Goal: Complete application form: Complete application form

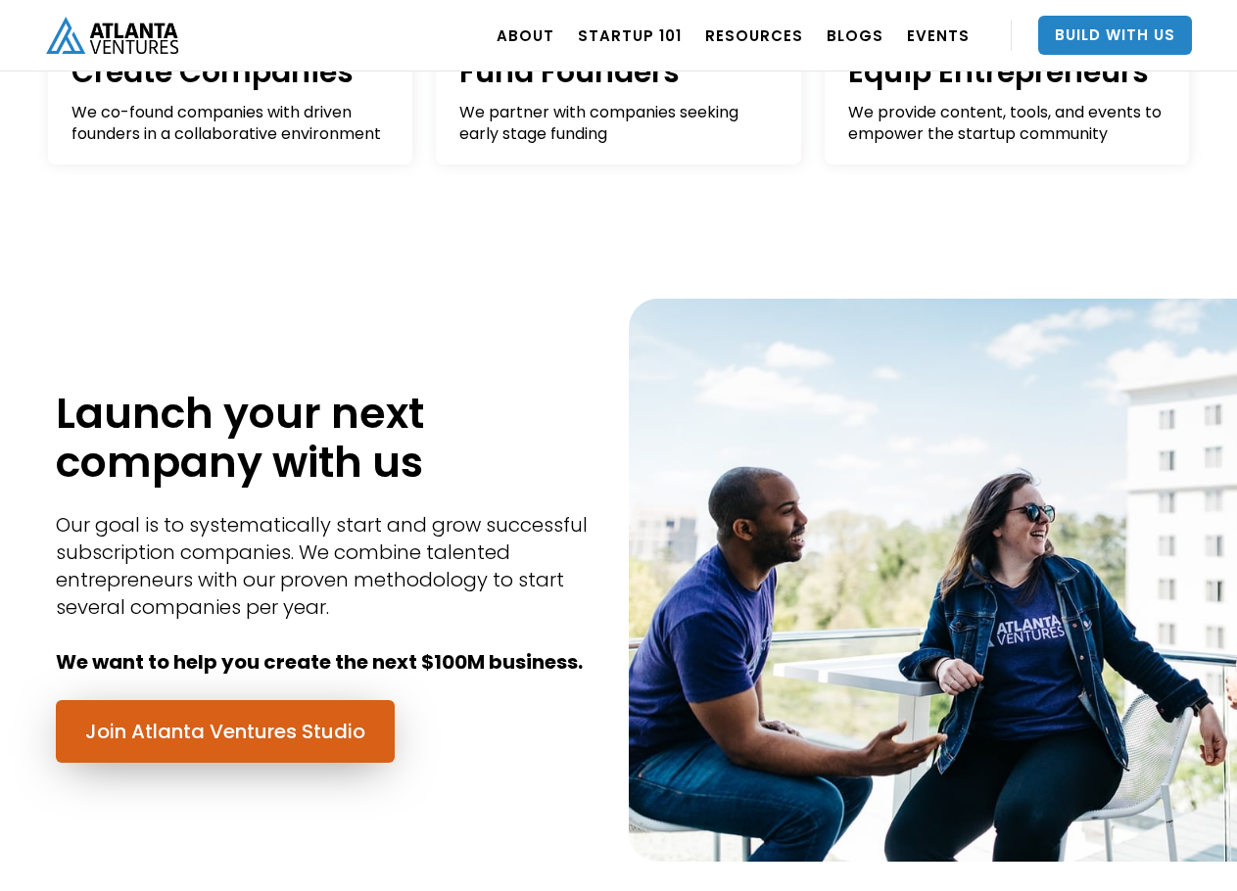
scroll to position [653, 0]
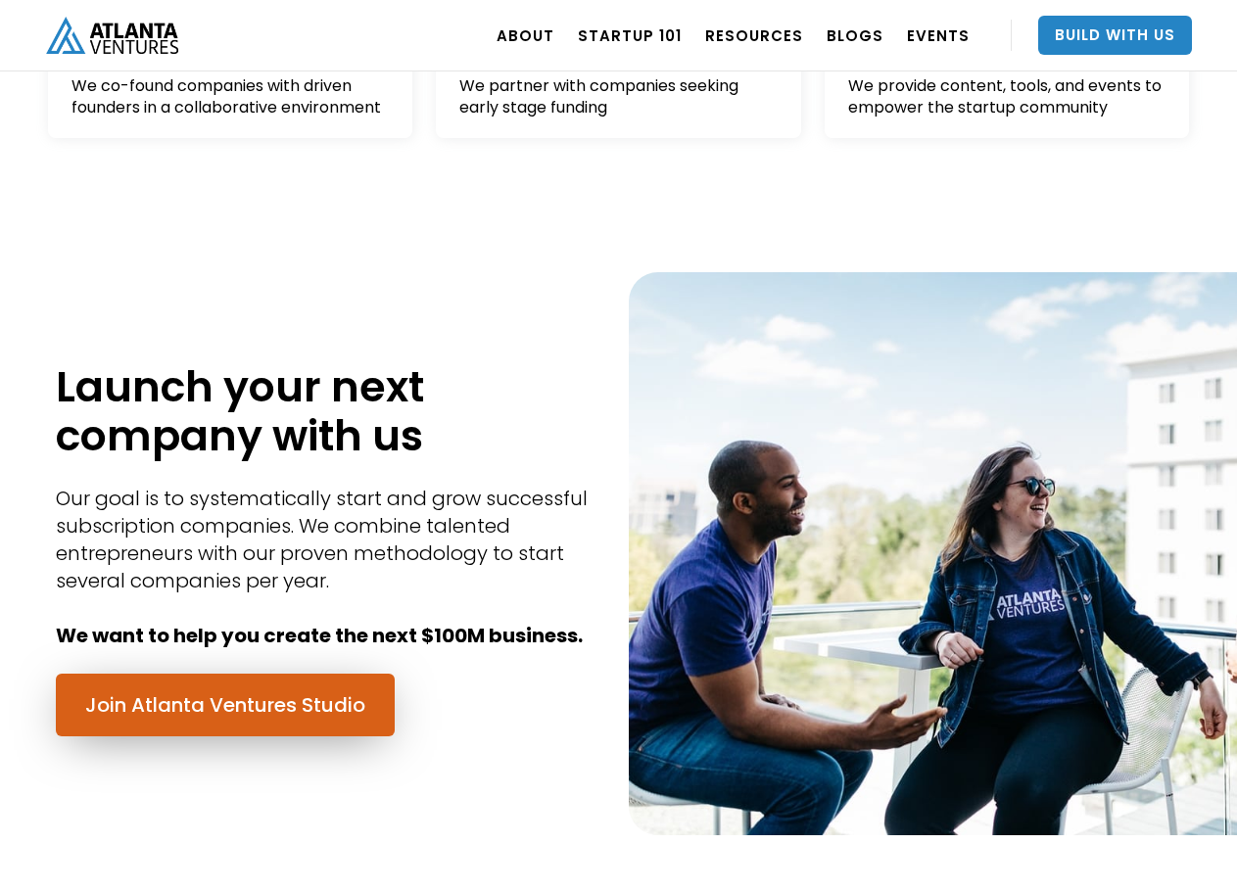
click at [240, 702] on link "Join Atlanta Ventures Studio" at bounding box center [225, 705] width 339 height 63
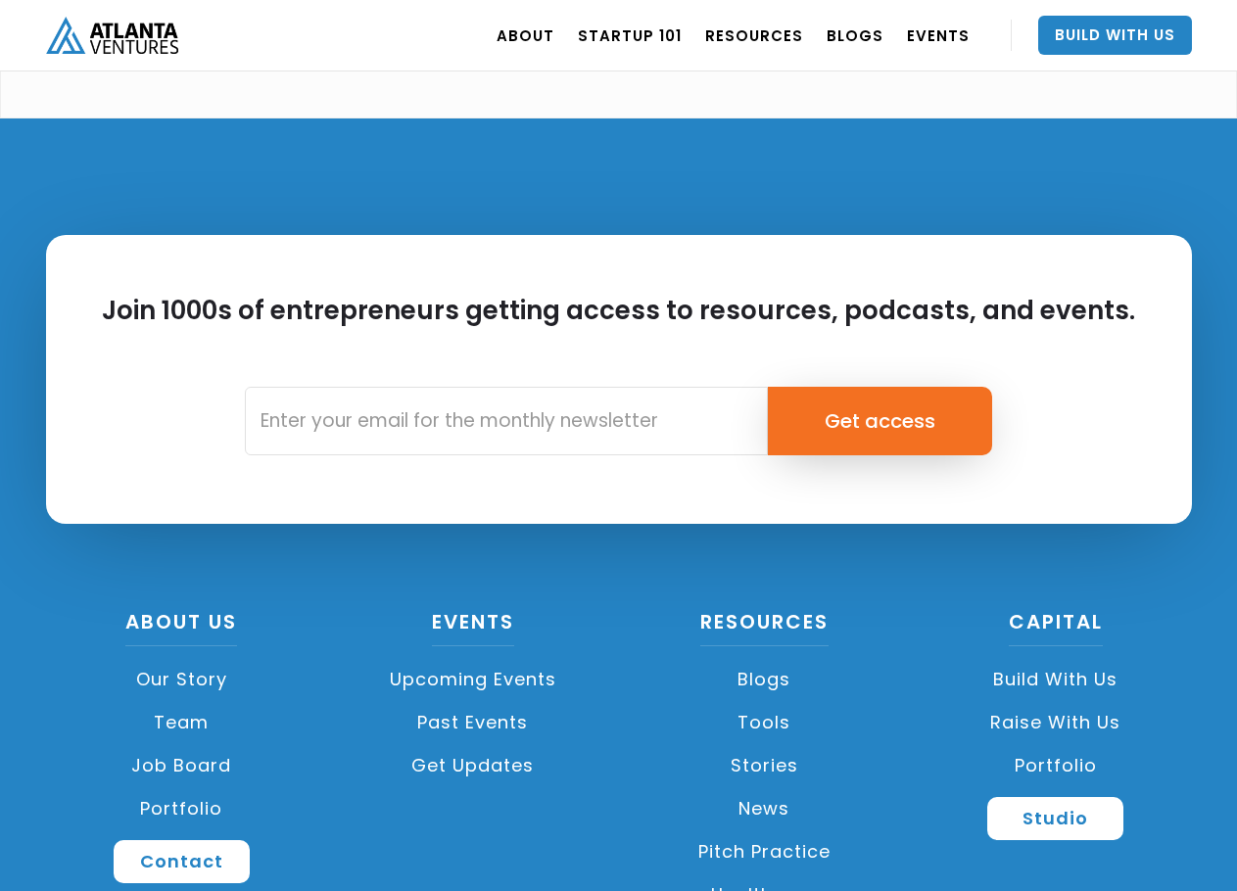
scroll to position [5418, 0]
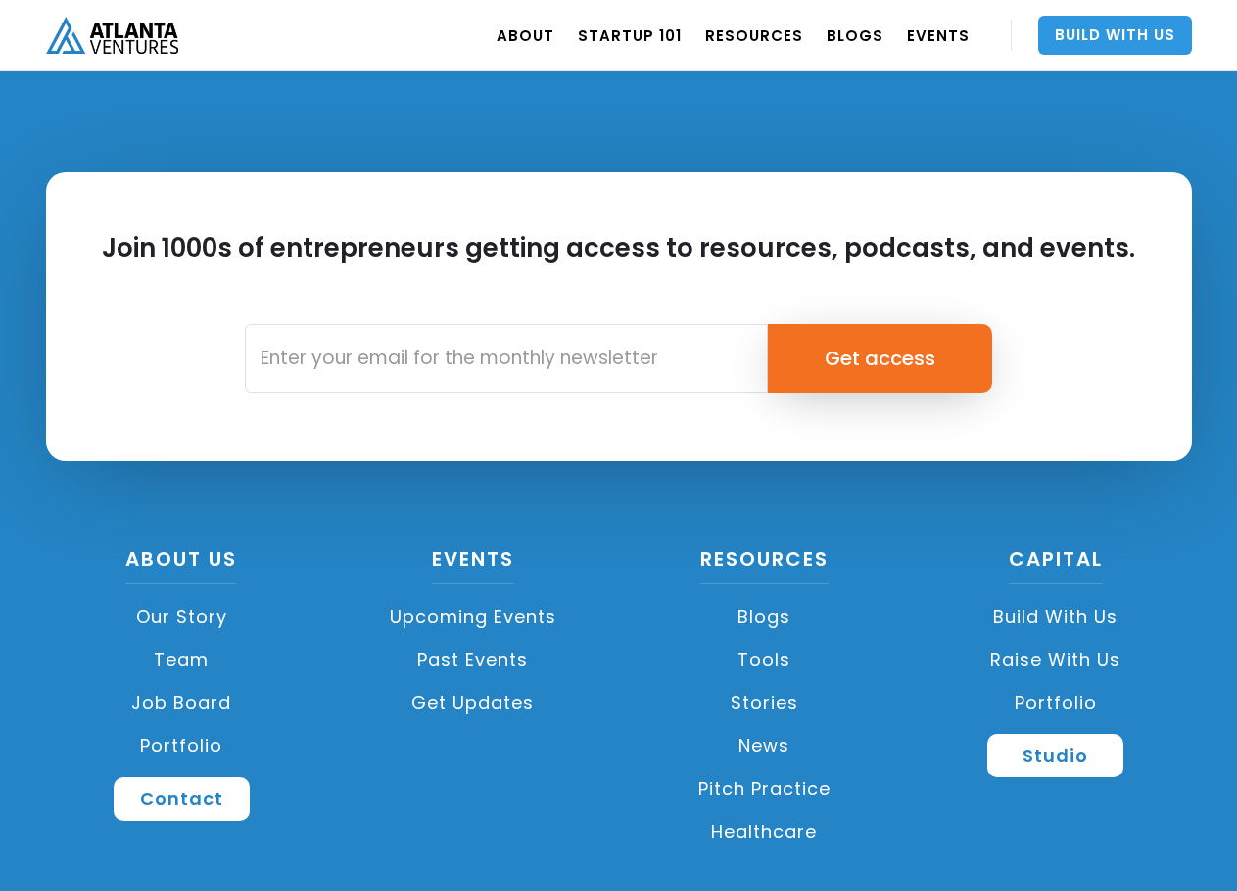
click at [1076, 34] on link "Build With Us" at bounding box center [1115, 35] width 154 height 39
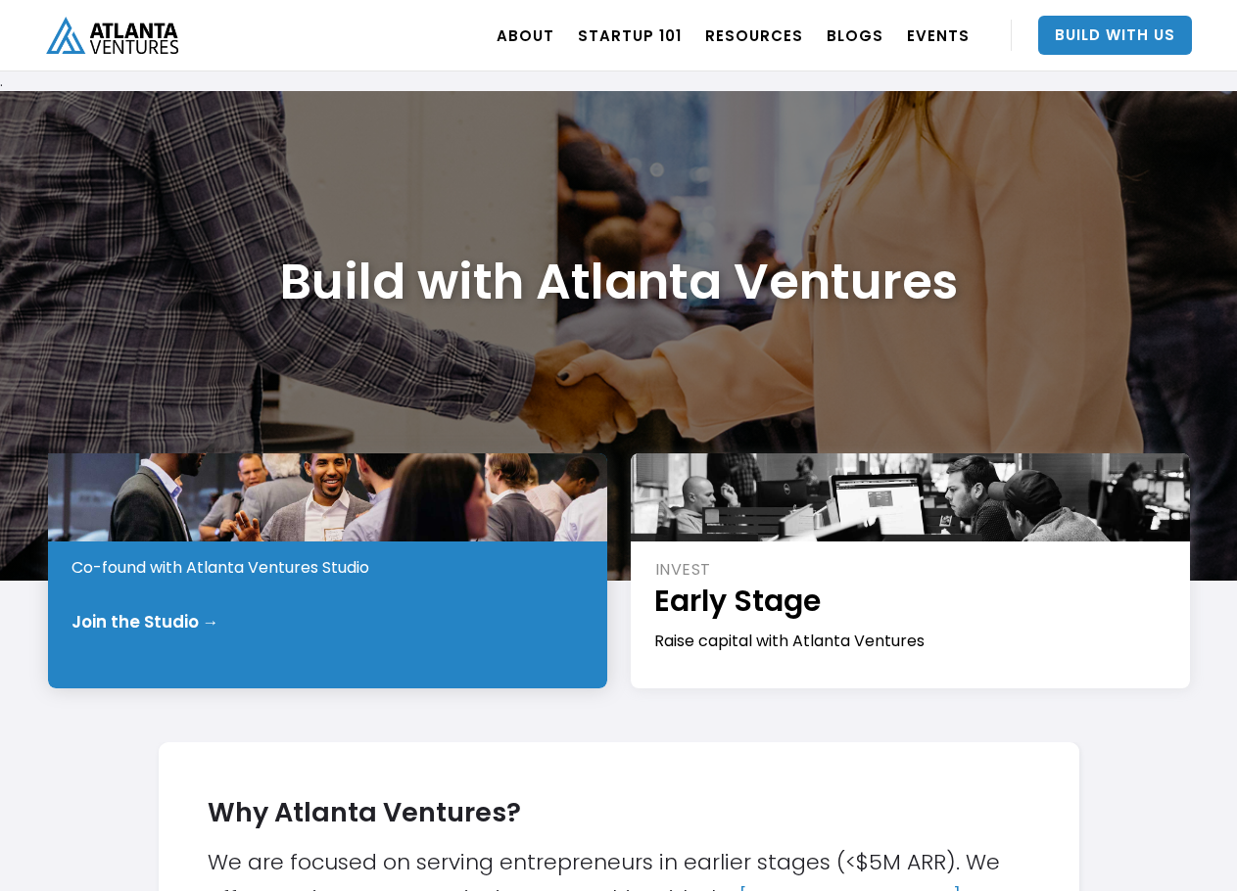
click at [237, 636] on div "START Pre-Idea Co-found with Atlanta Ventures Studio Join the Studio →" at bounding box center [327, 570] width 559 height 235
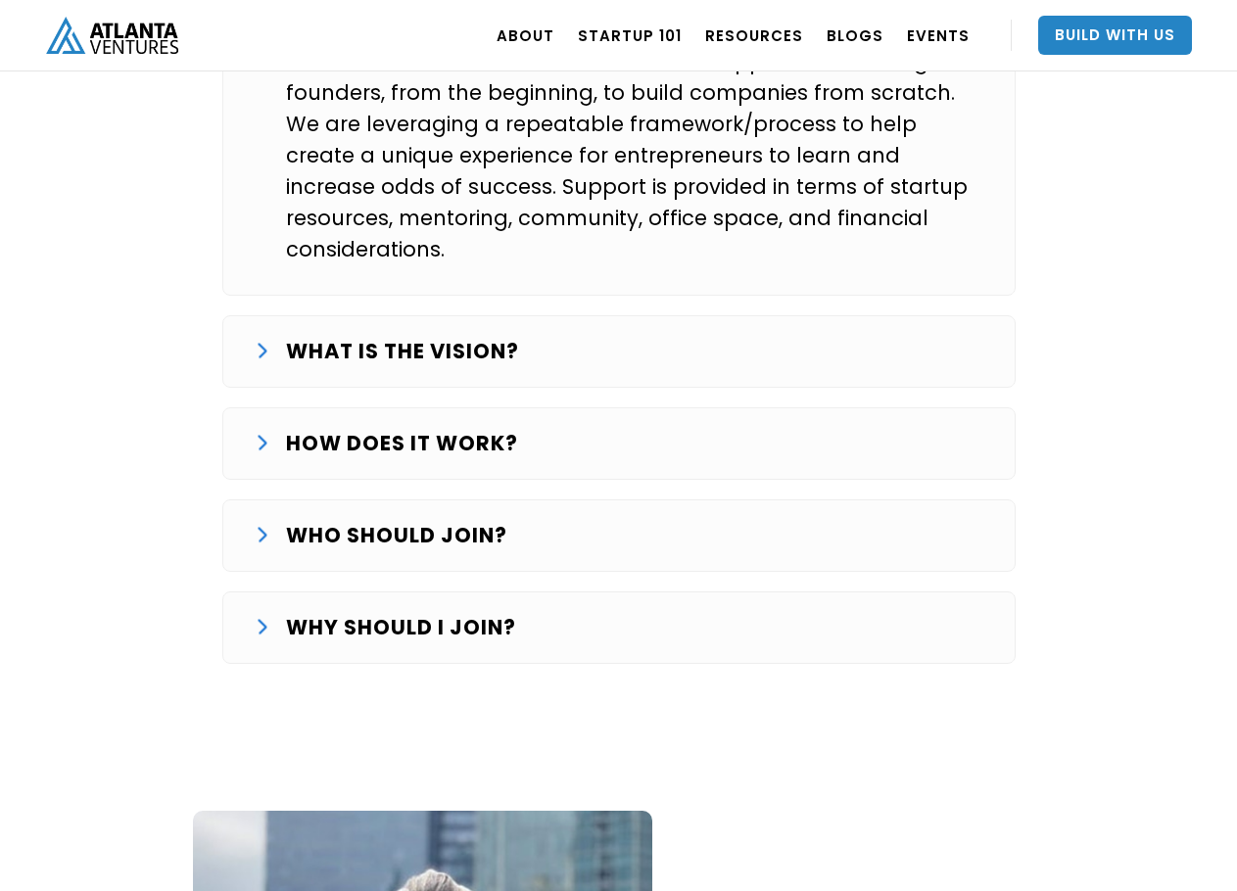
scroll to position [3264, 0]
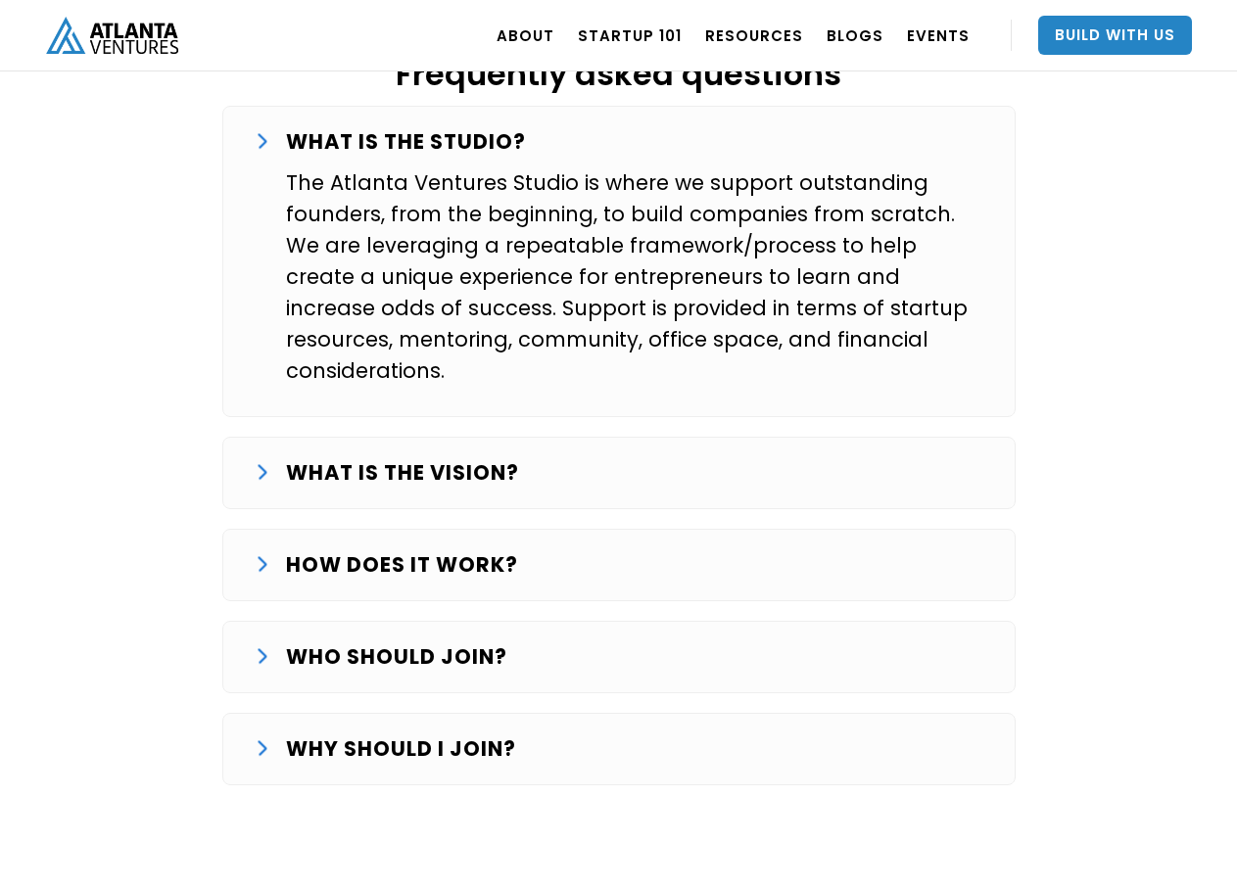
click at [272, 457] on div "WHAT IS THE VISION?" at bounding box center [619, 472] width 729 height 31
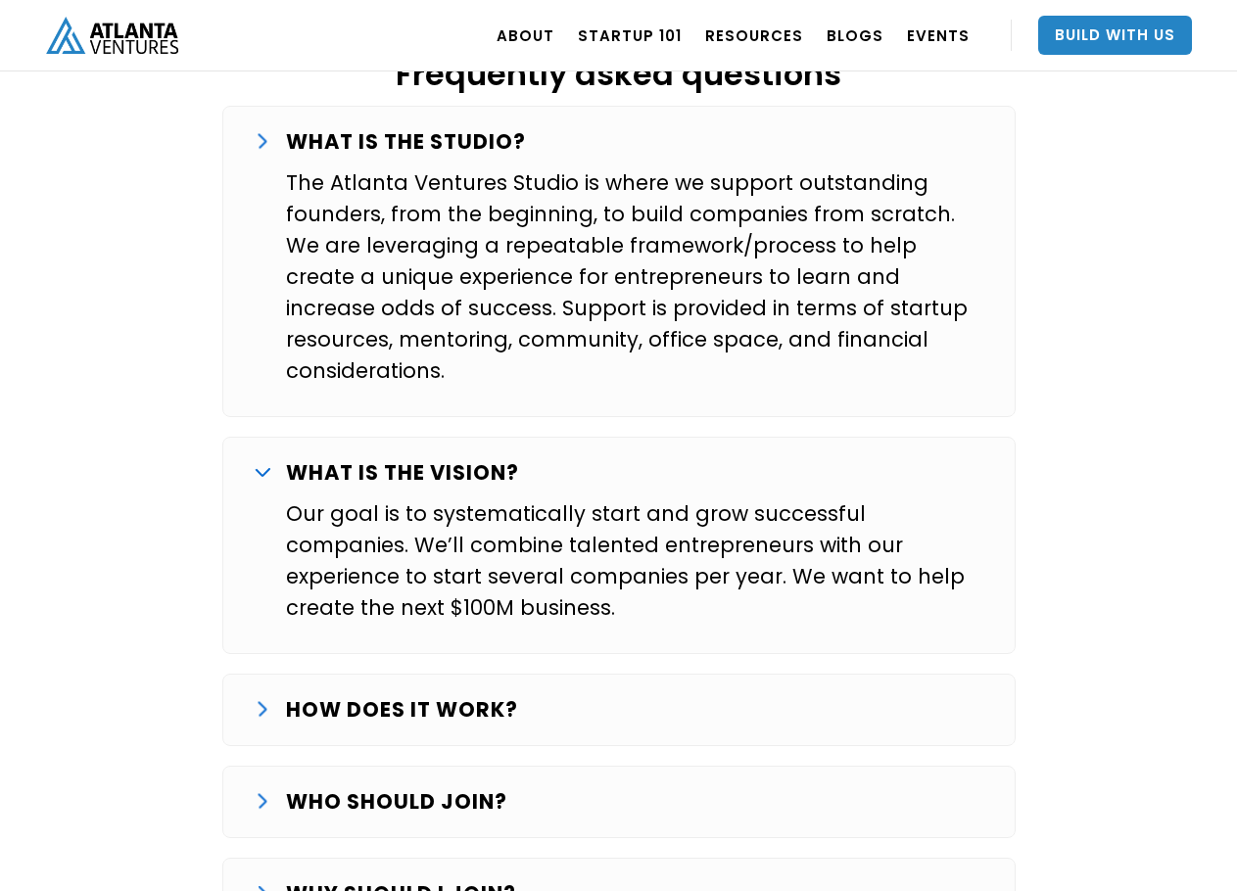
click at [262, 694] on div "HOW DOES IT WORK?" at bounding box center [619, 709] width 729 height 31
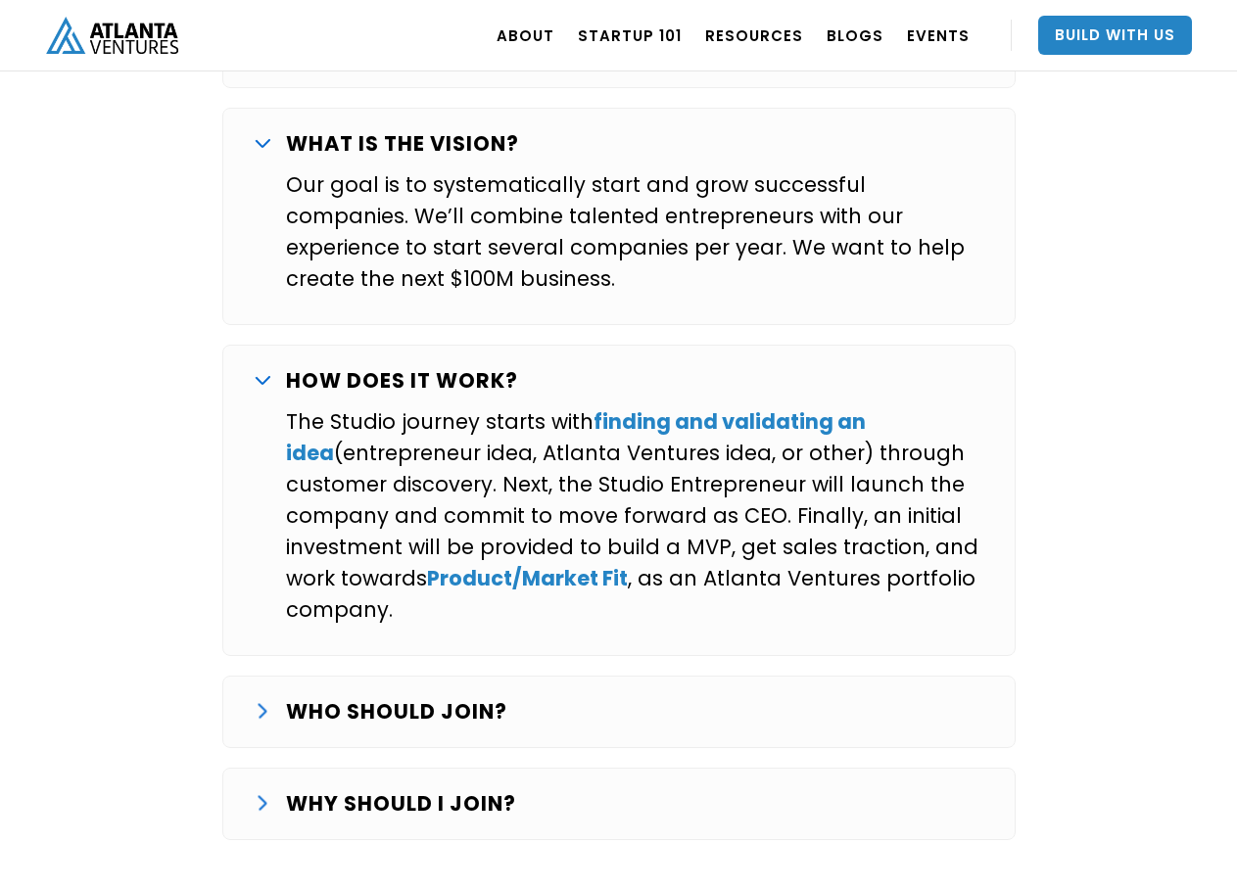
scroll to position [3917, 0]
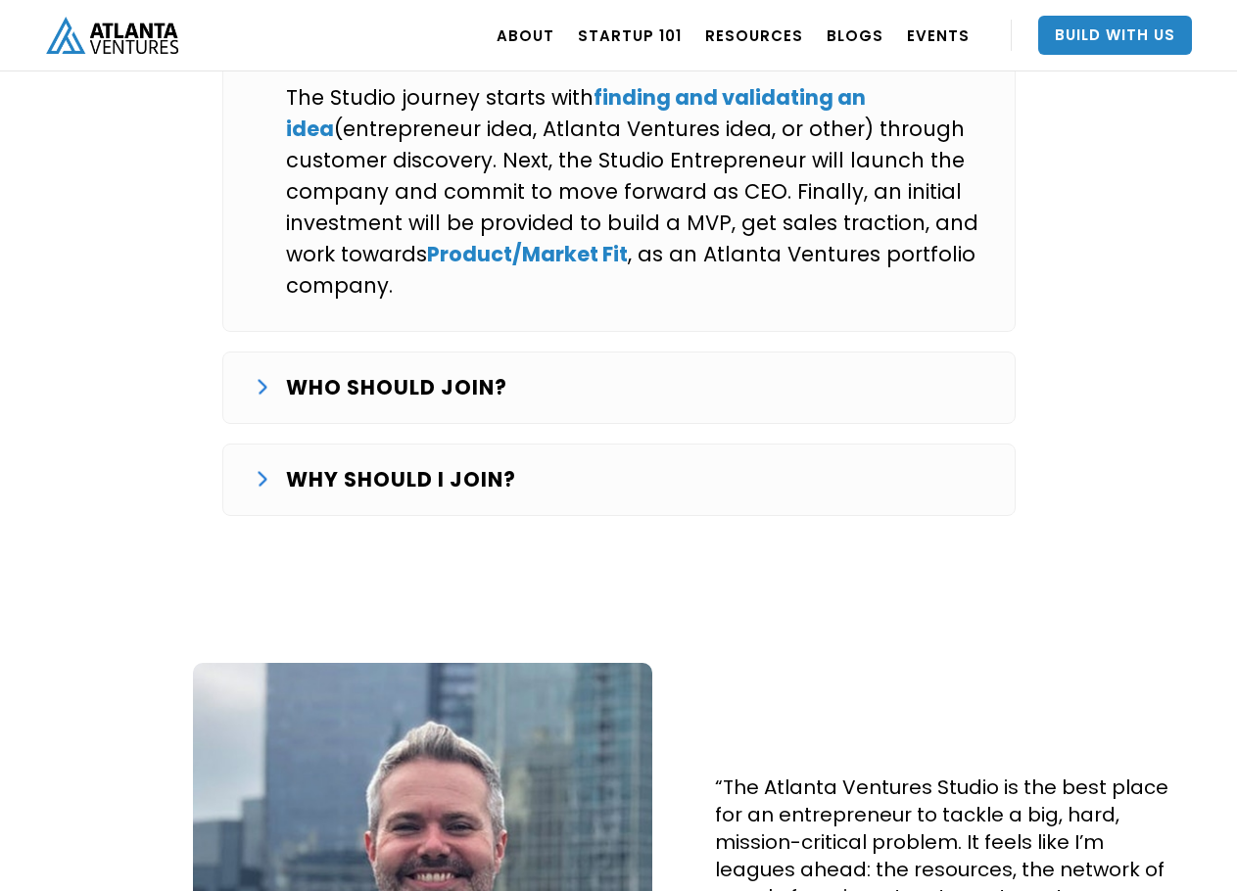
click at [247, 352] on div "WHO SHOULD JOIN? We are looking for entrepreneurs that want to commit full-time…" at bounding box center [618, 388] width 793 height 72
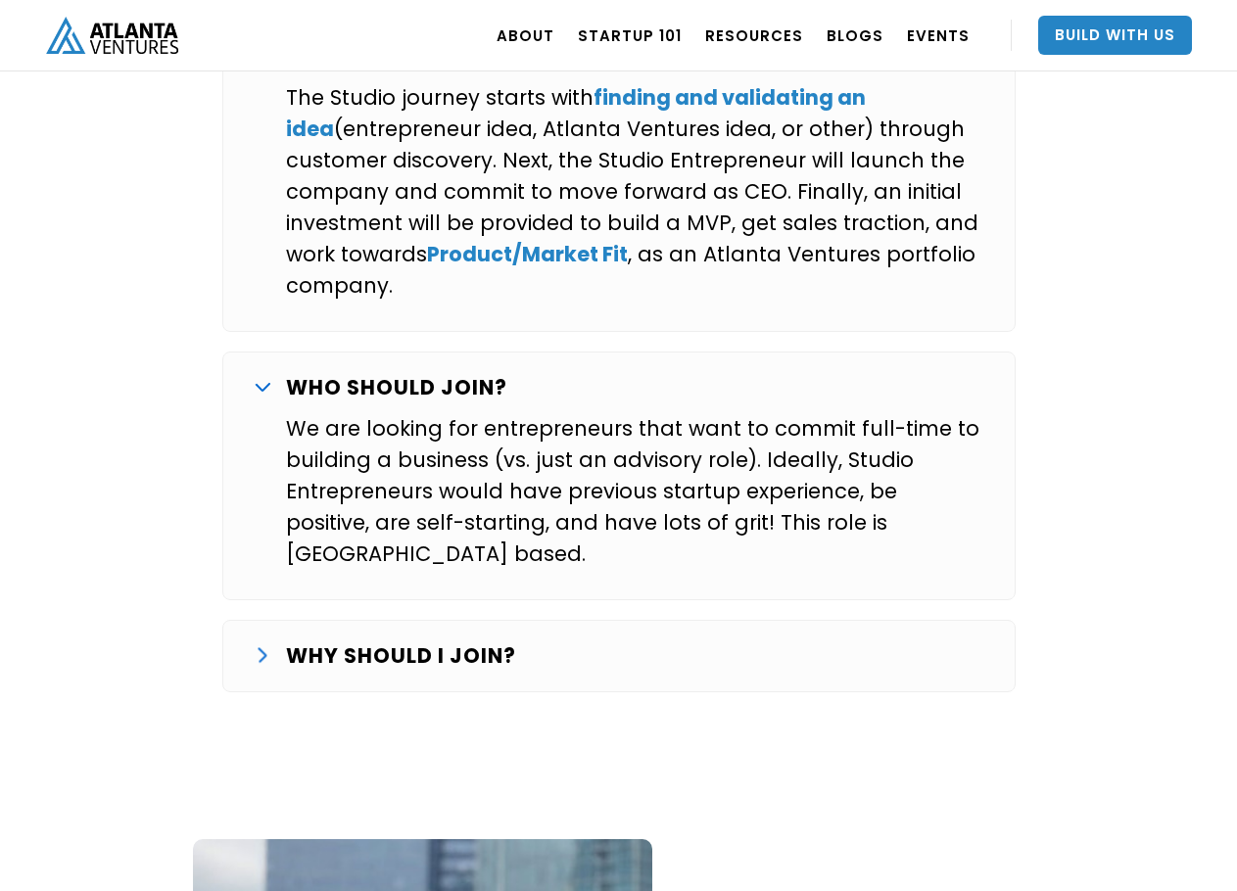
click at [240, 620] on div "WHY SHOULD I JOIN? Over the last several years we’ve worked with a number of ex…" at bounding box center [618, 656] width 793 height 72
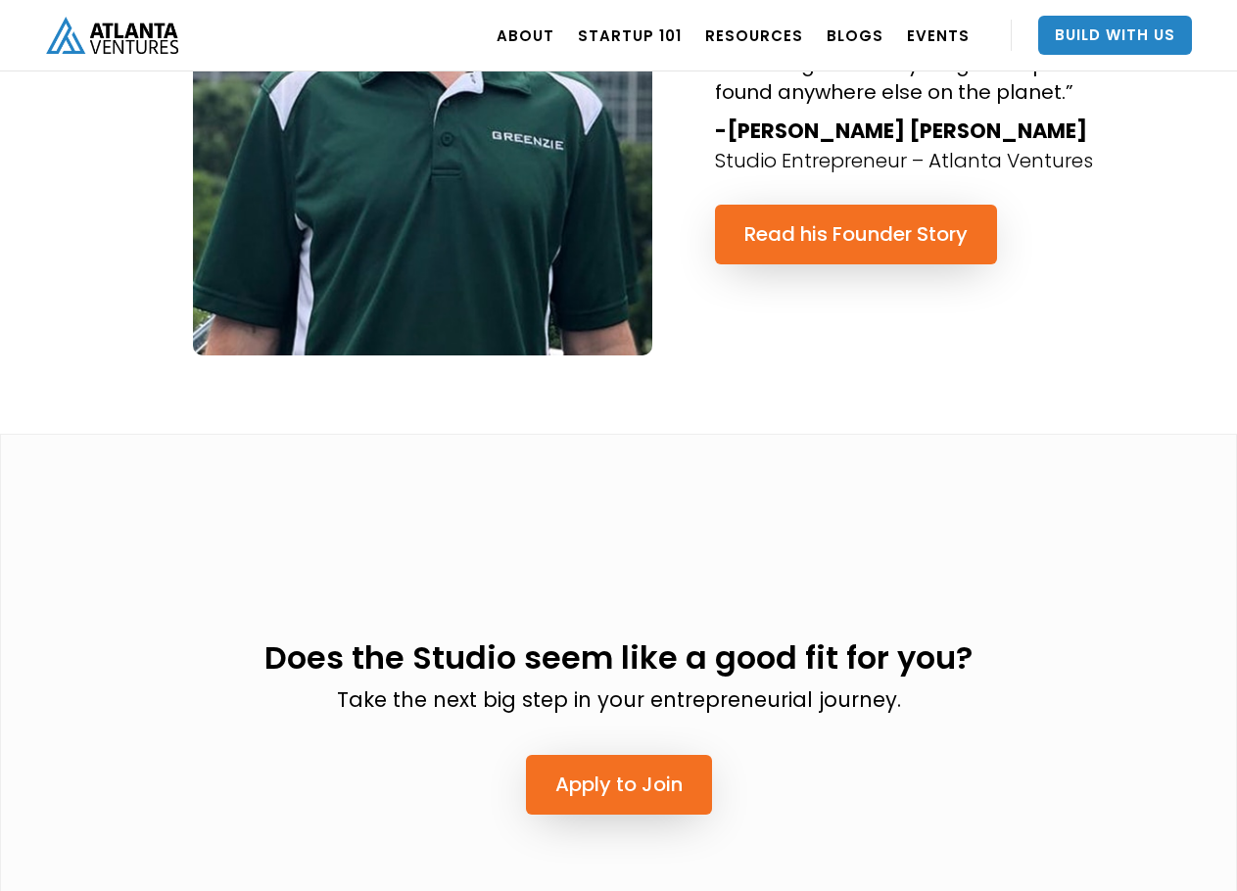
scroll to position [5386, 0]
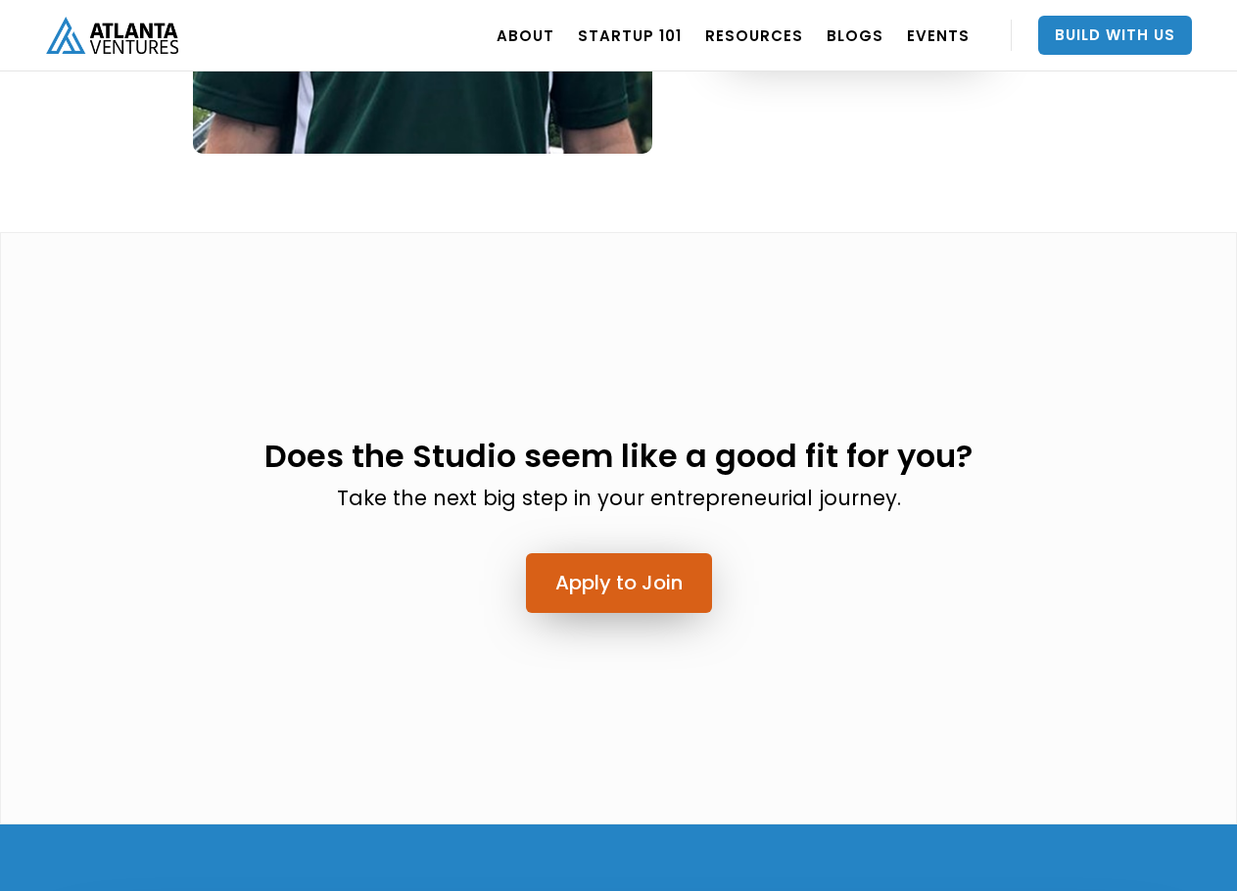
click at [607, 553] on link "Apply to Join" at bounding box center [619, 583] width 186 height 60
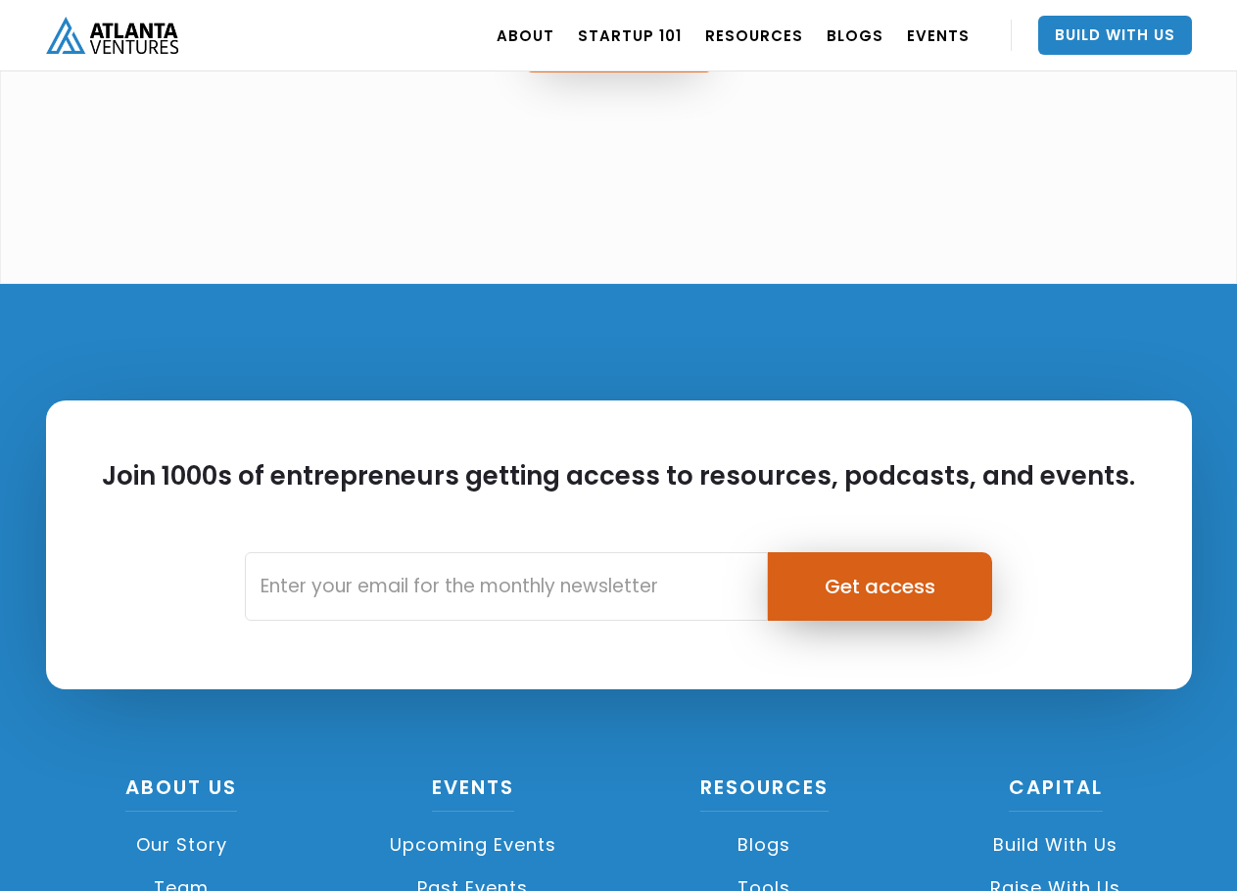
scroll to position [6123, 0]
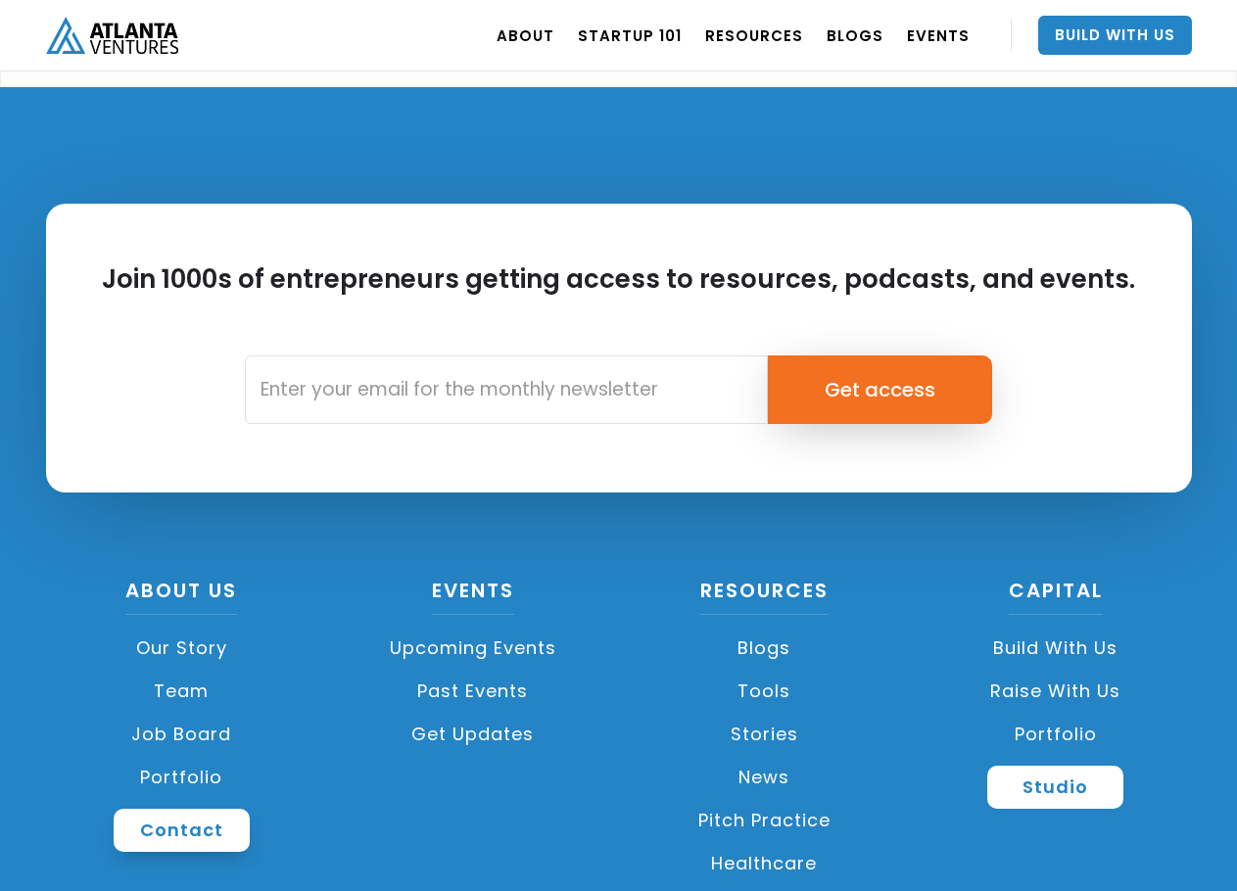
click at [192, 809] on link "Contact" at bounding box center [182, 830] width 136 height 43
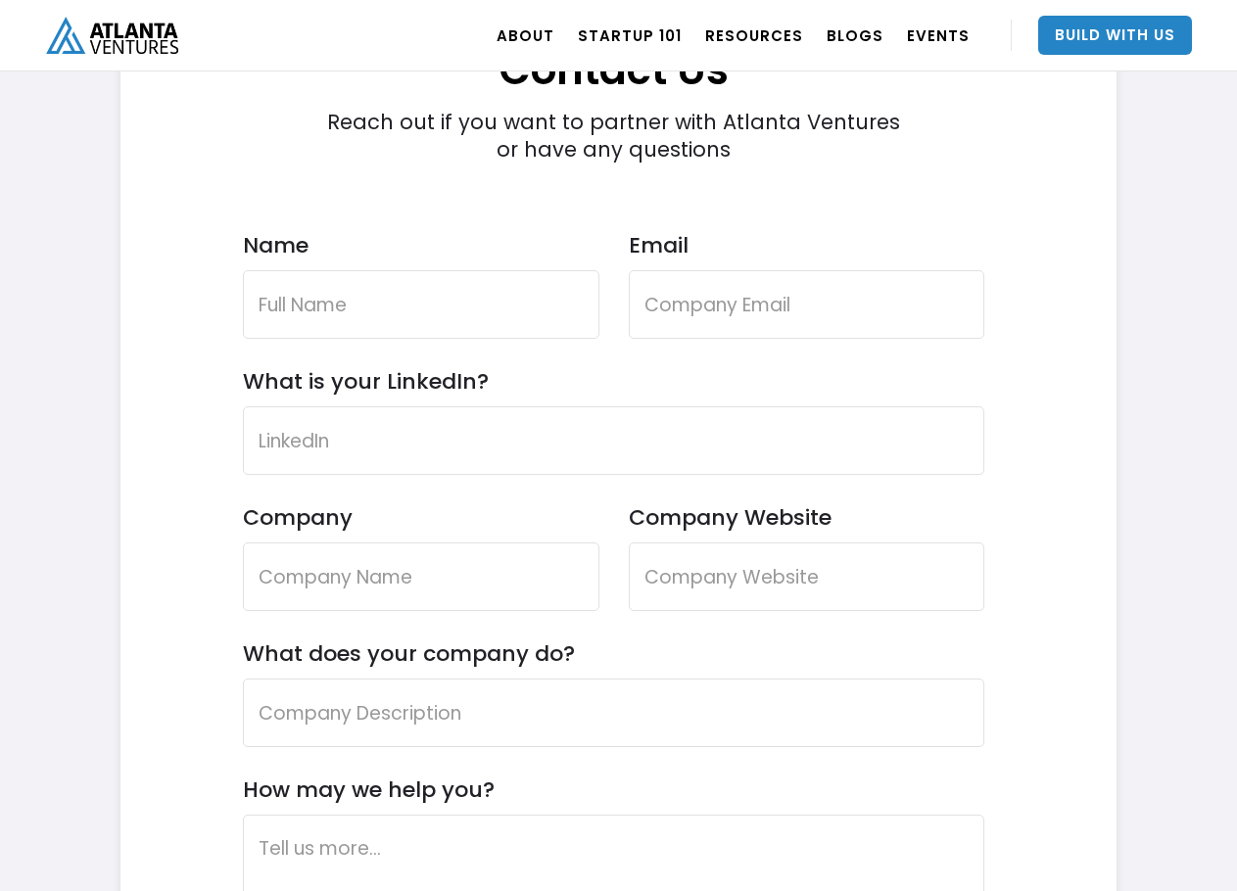
scroll to position [5720, 0]
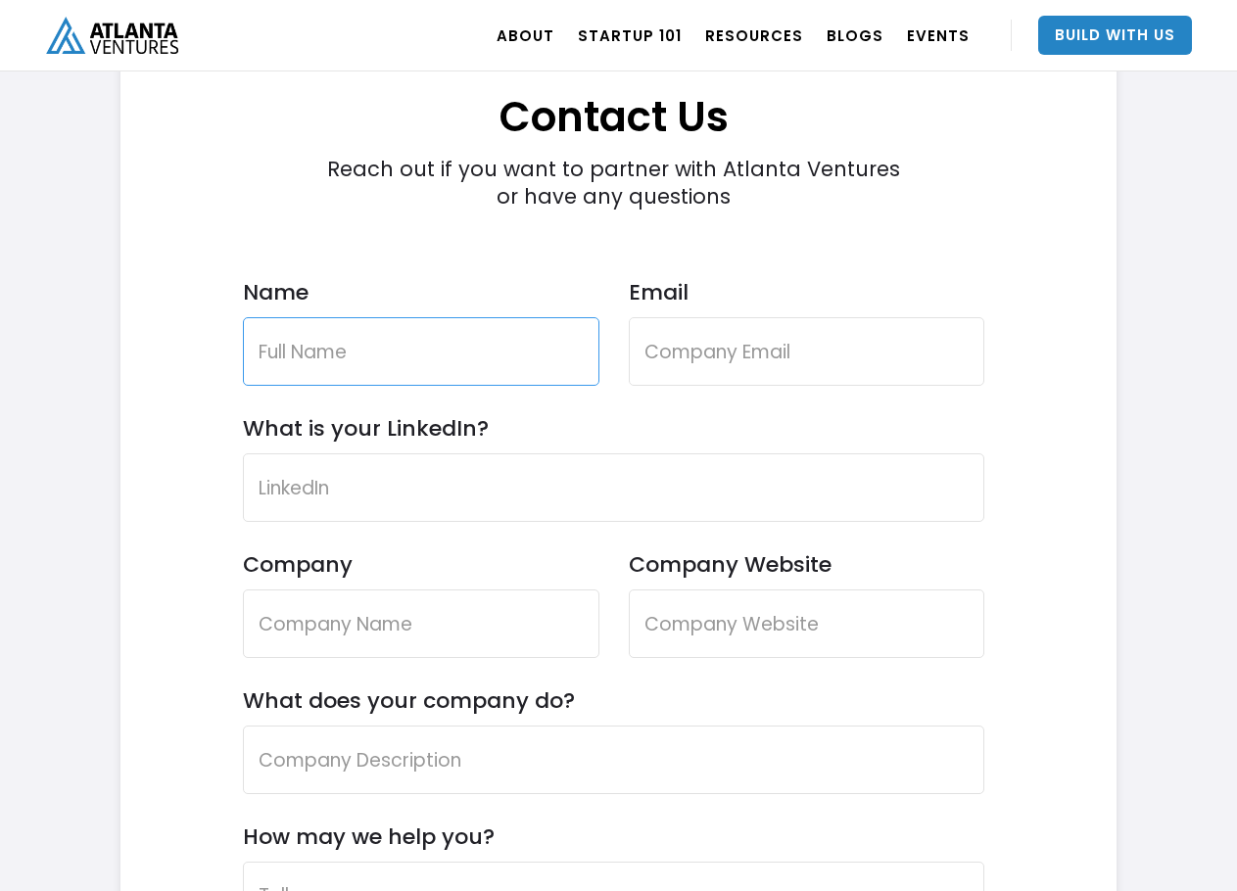
click at [432, 350] on input "Name" at bounding box center [421, 351] width 356 height 69
type input "Todd"
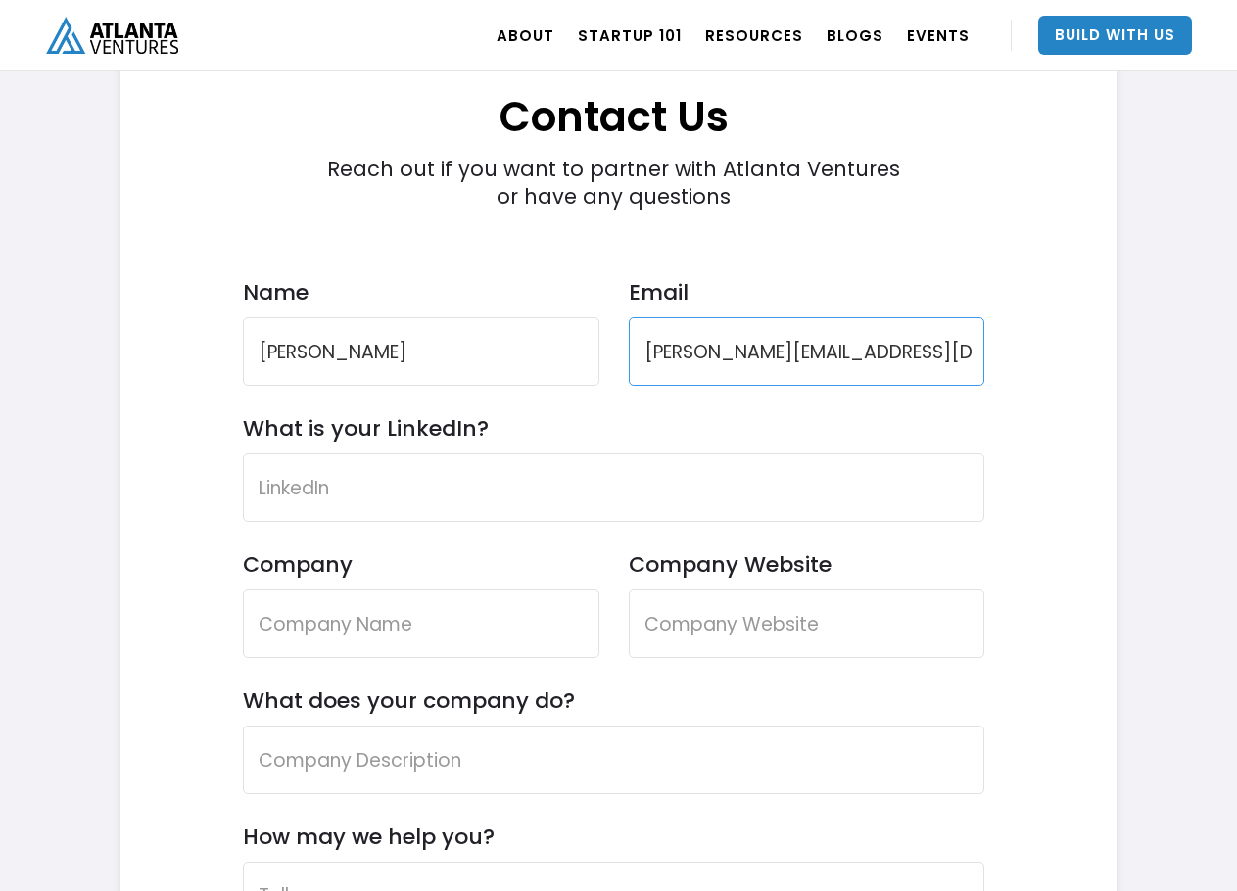
type input "todd@cloutbank.us"
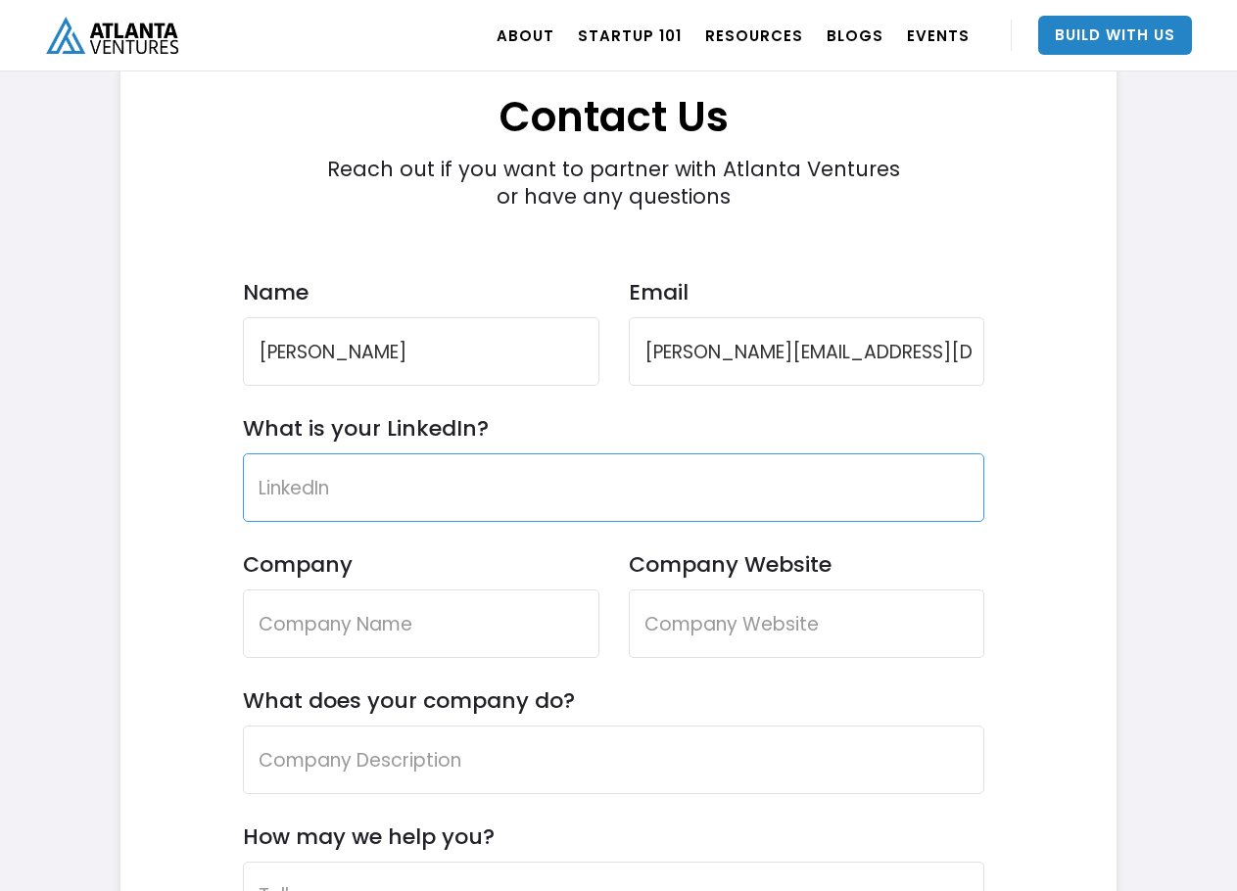
click at [394, 483] on input "What is your LinkedIn?" at bounding box center [614, 487] width 742 height 69
click at [563, 479] on input "What is your LinkedIn?" at bounding box center [614, 487] width 742 height 69
paste input "https://www.linkedin.com/in/todd-sheridan-965bb0216/"
type input "https://www.linkedin.com/in/todd-sheridan-965bb0216/"
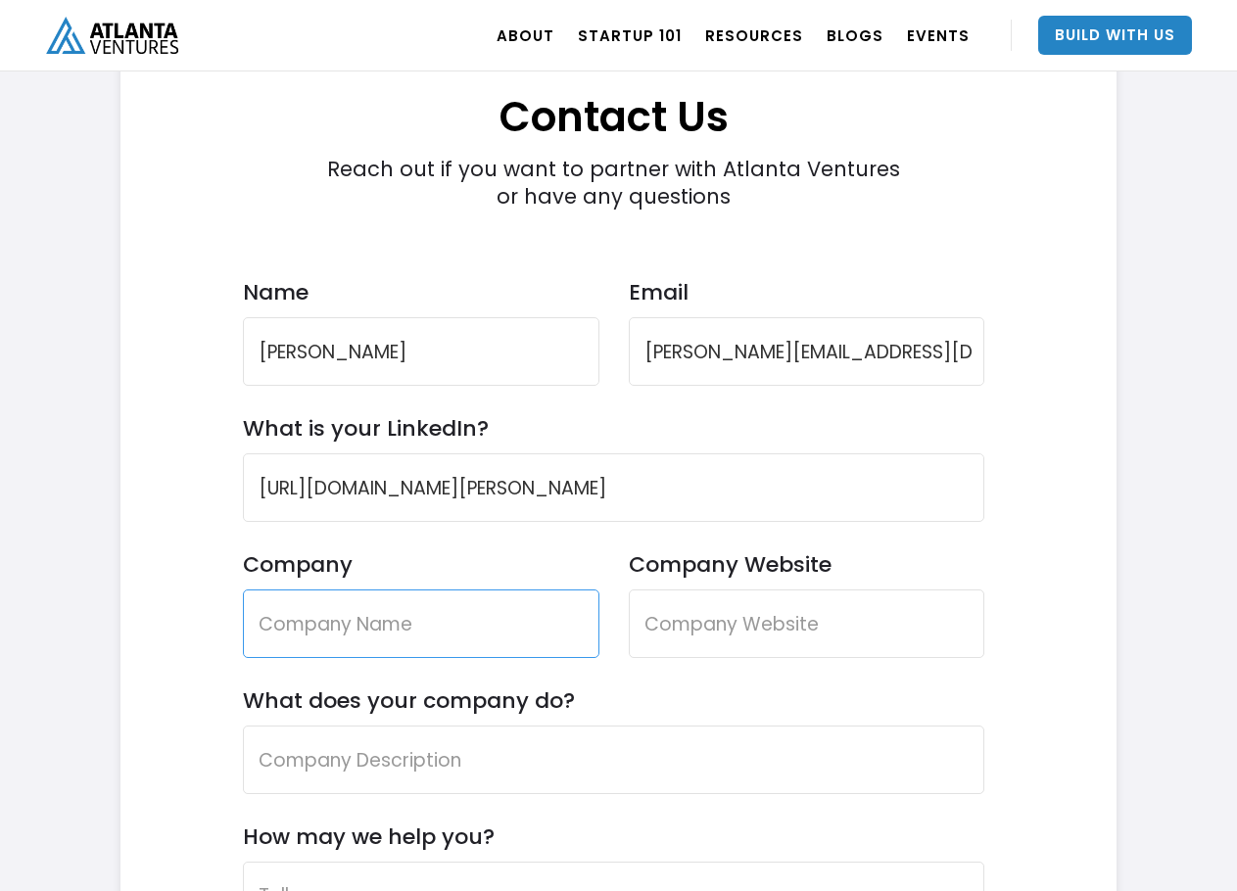
click at [351, 655] on input "Company" at bounding box center [421, 623] width 356 height 69
type input "CloutBank"
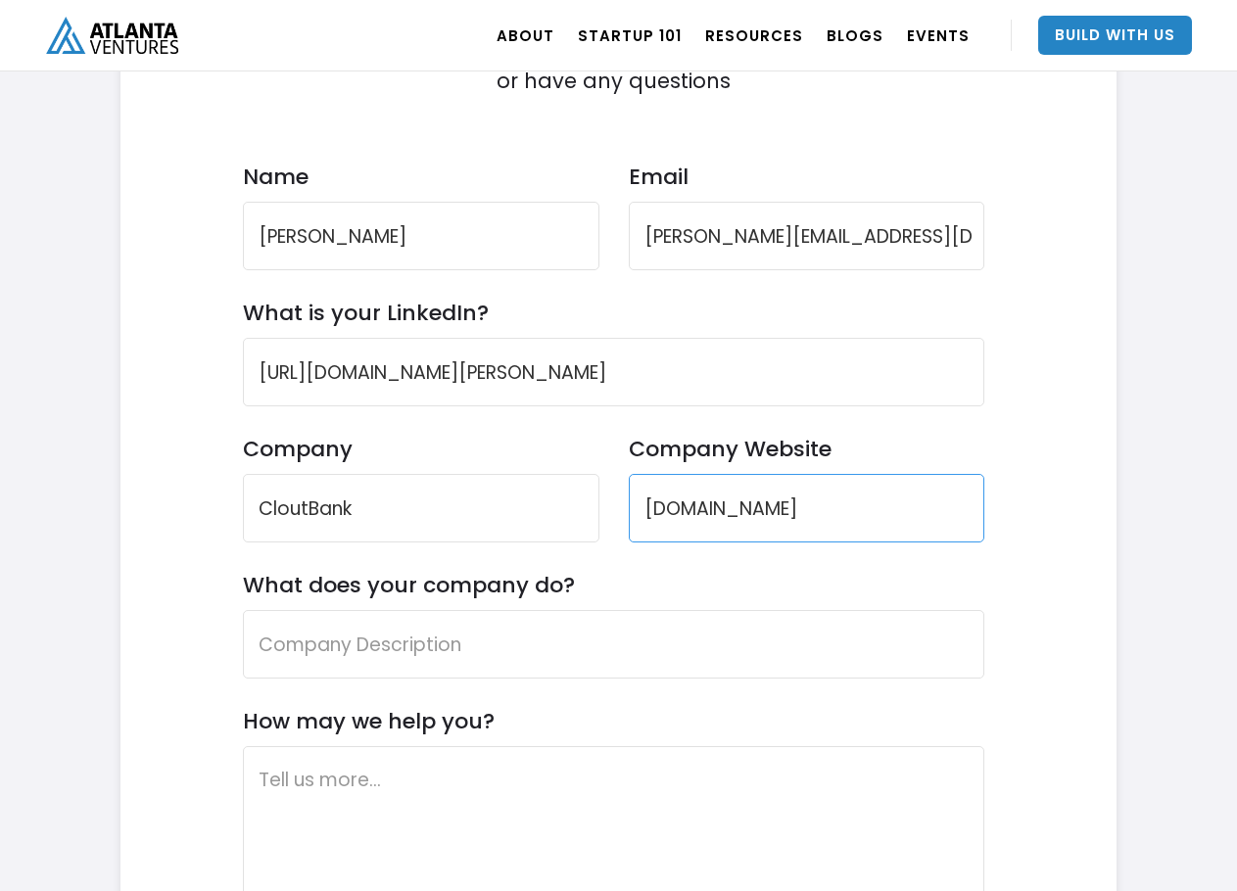
scroll to position [5882, 0]
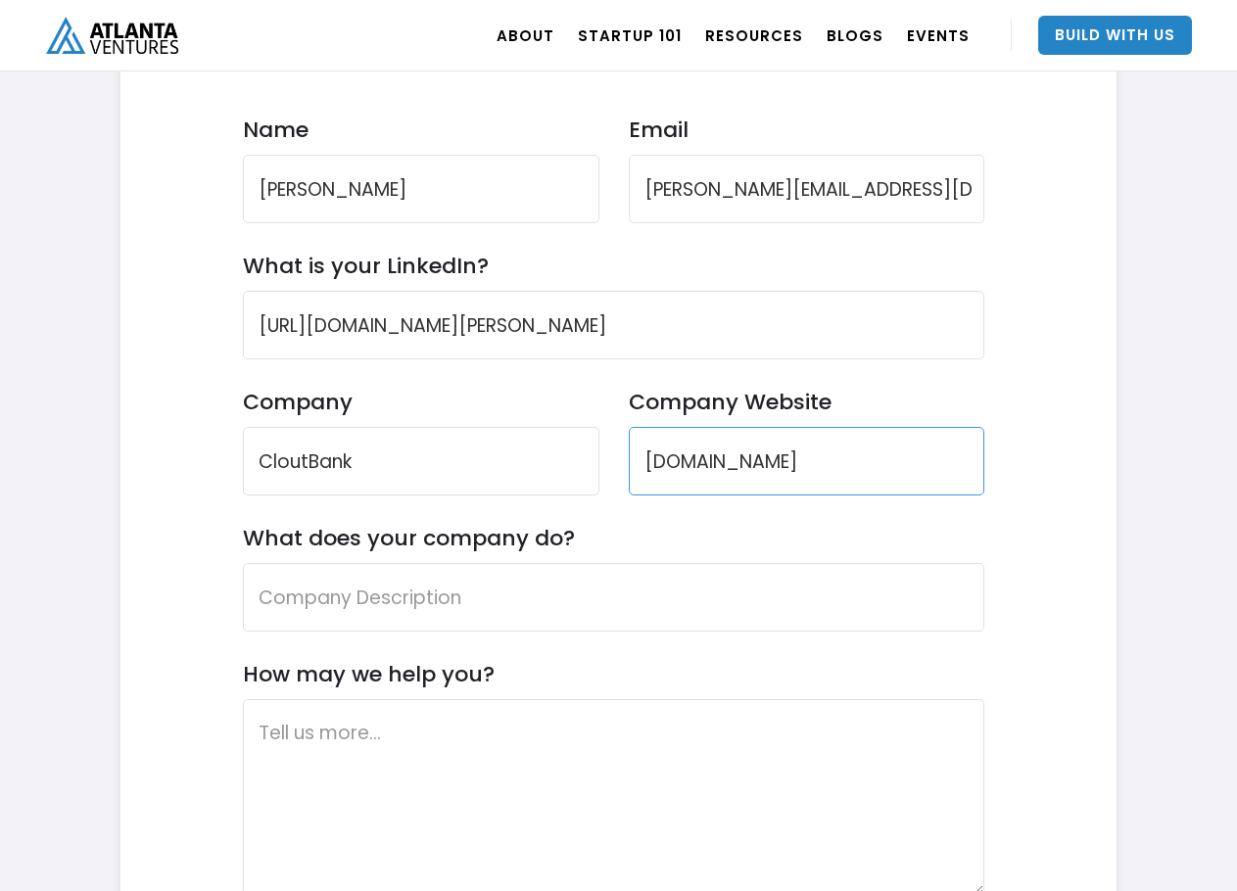
type input "www.cloutbank.us"
click at [435, 555] on form "Contact Us Reach out if you want to partner with Atlanta Ventures or have any q…" at bounding box center [614, 515] width 742 height 1297
click at [456, 601] on input "What does your company do?" at bounding box center [614, 597] width 742 height 69
click at [366, 587] on input "What does your company do?" at bounding box center [614, 597] width 742 height 69
paste input "Turning digital income into real credit."
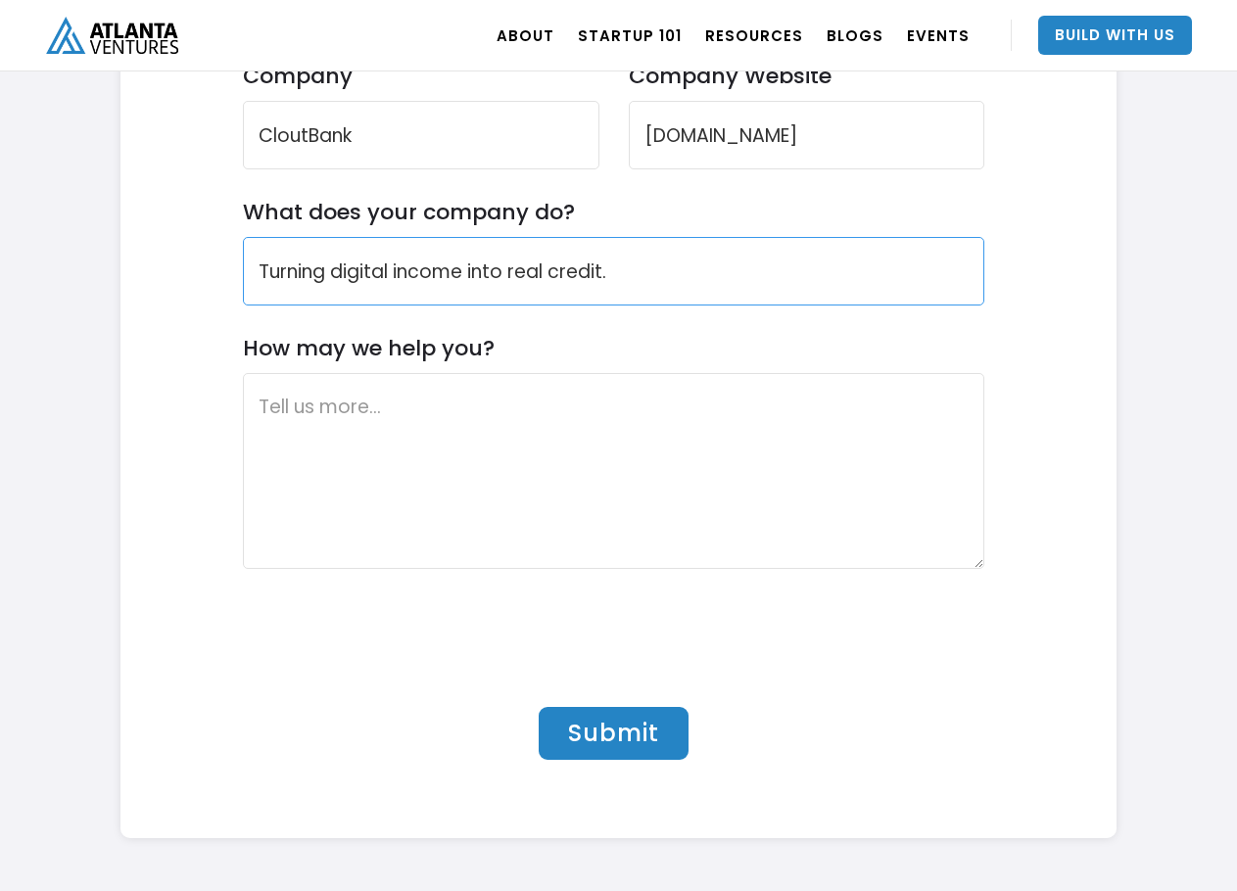
scroll to position [6209, 0]
type input "Turning digital income into real credit."
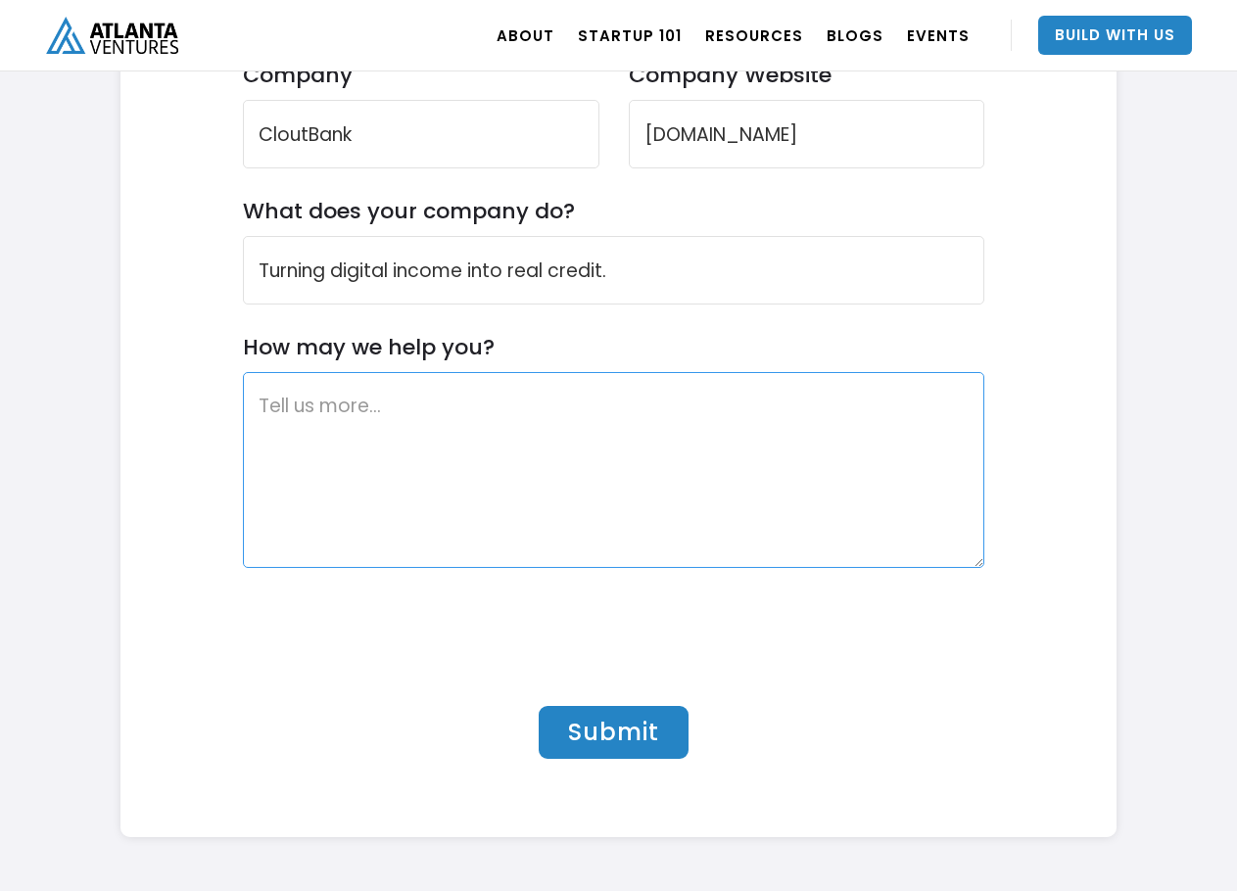
click at [433, 481] on textarea "How may we help you?" at bounding box center [614, 470] width 742 height 196
click at [911, 410] on textarea "Office Hours - I was referred by Kathryn O'Day via Geekz Ventures" at bounding box center [614, 470] width 742 height 196
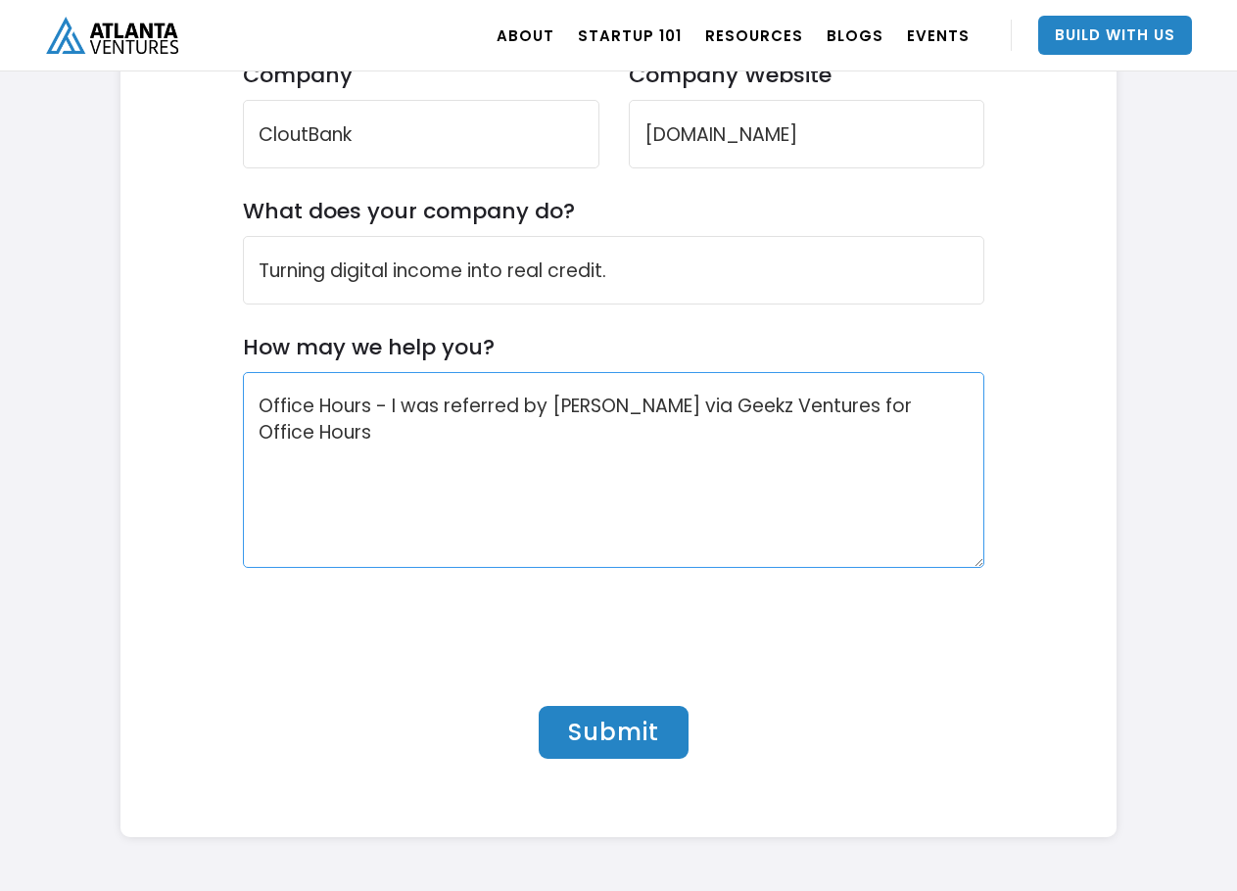
type textarea "Office Hours - I was referred by Kathryn O'Day via Geekz Ventures for Office Ho…"
click at [601, 719] on input "Submit" at bounding box center [614, 732] width 150 height 53
type input "Please wait..."
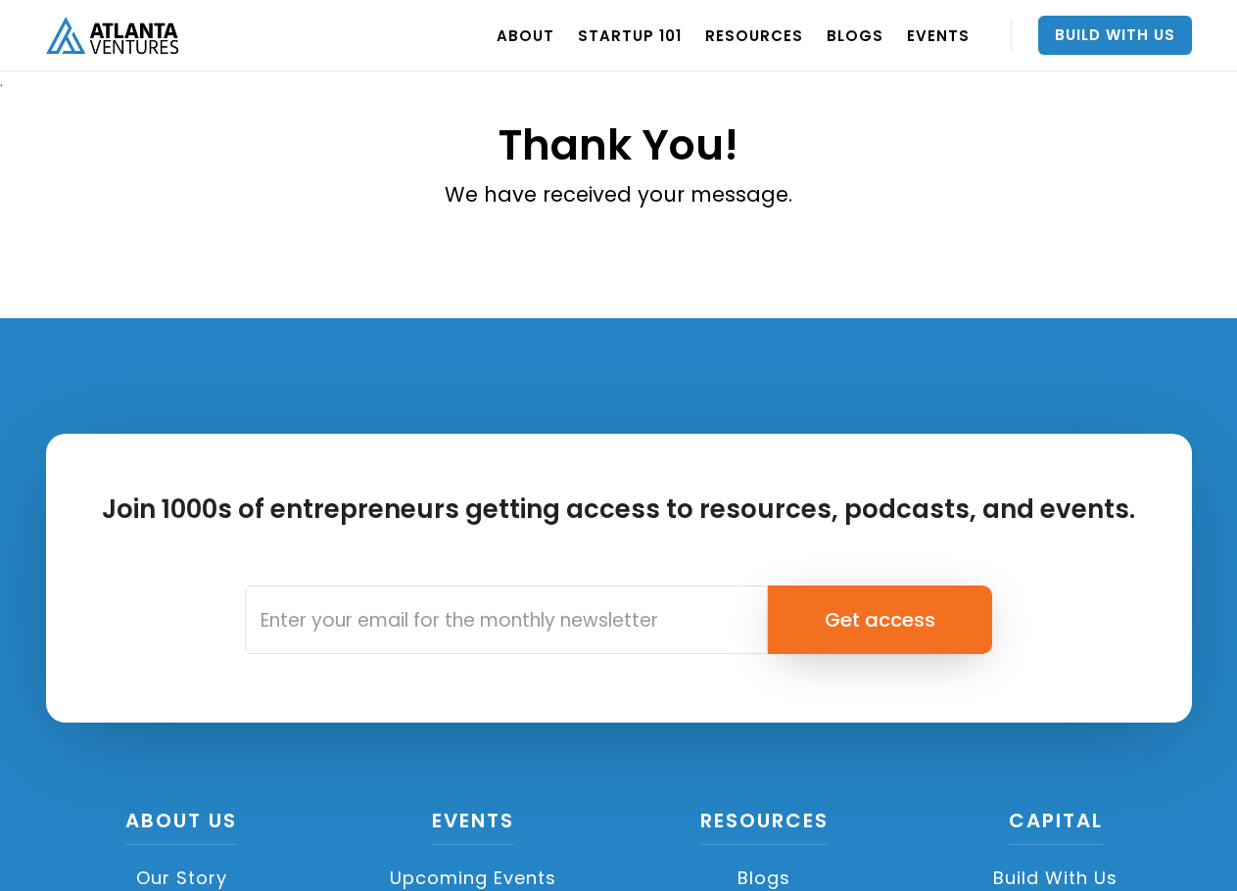
scroll to position [547, 0]
